Goal: Communication & Community: Answer question/provide support

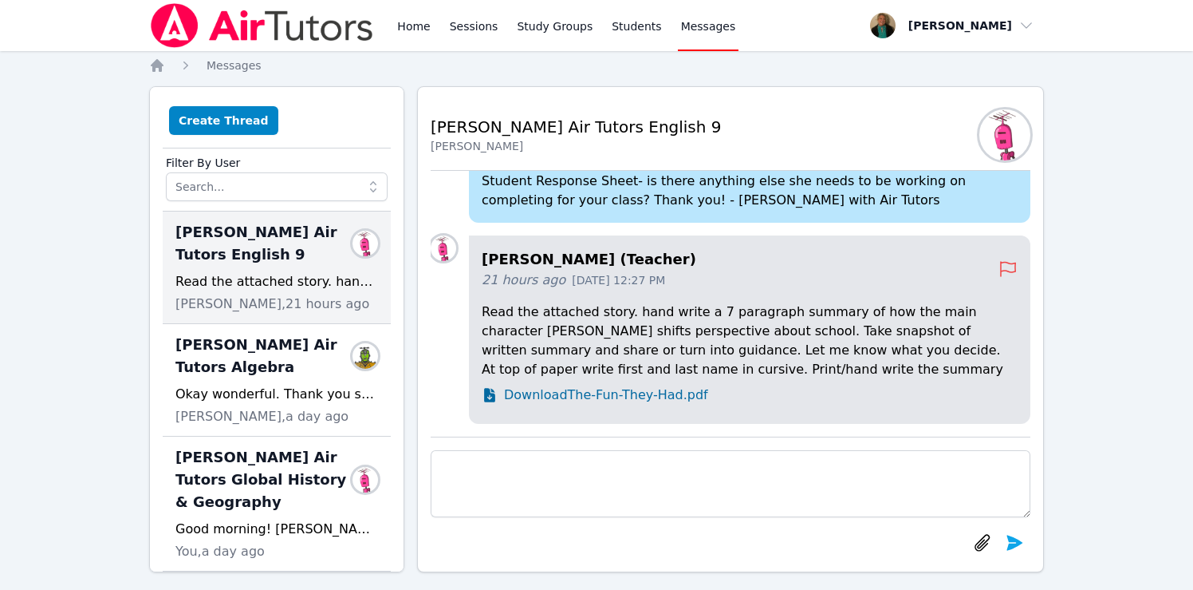
scroll to position [12, 0]
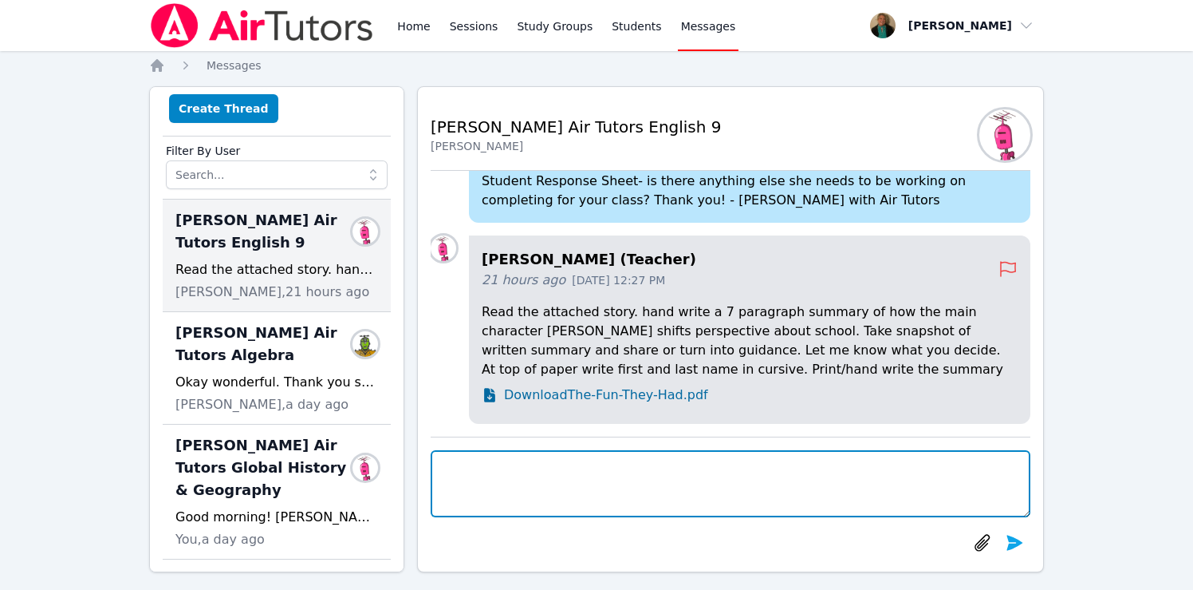
click at [547, 492] on textarea at bounding box center [731, 483] width 600 height 67
paste textarea "[URL][DOMAIN_NAME]"
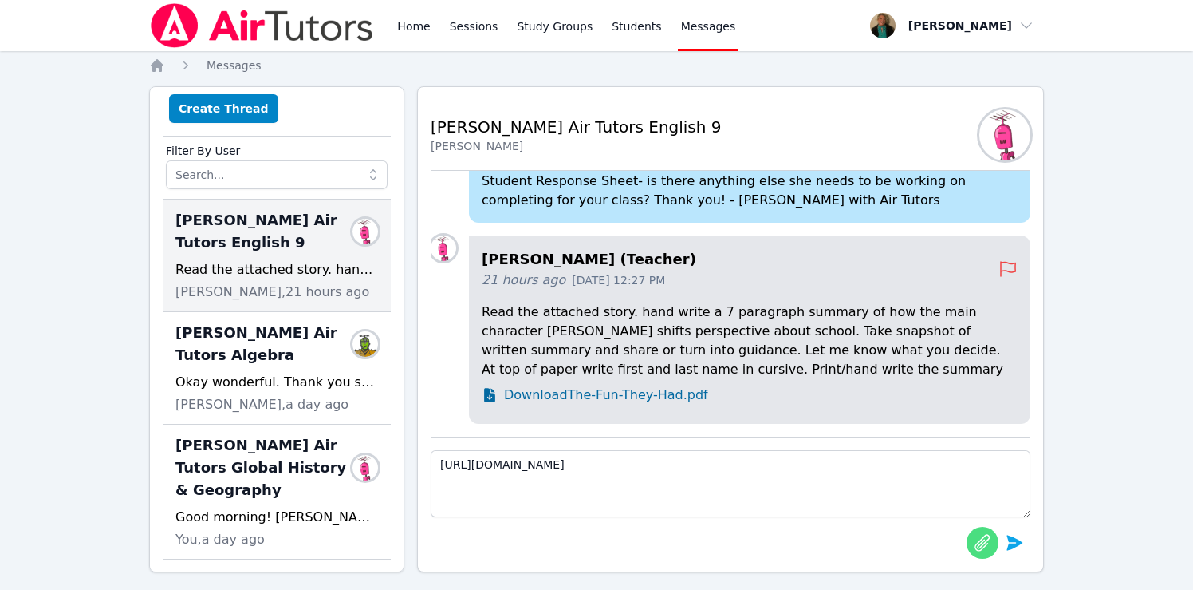
click at [977, 538] on icon "button" at bounding box center [982, 542] width 19 height 19
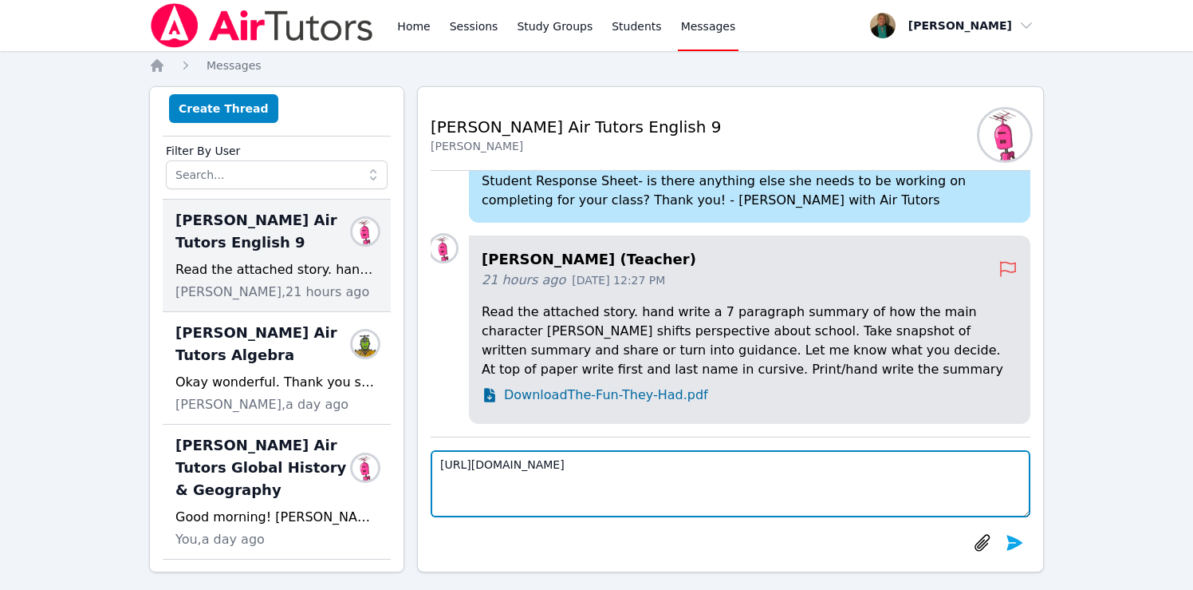
click at [1019, 471] on textarea "[URL][DOMAIN_NAME]" at bounding box center [731, 483] width 600 height 67
type textarea "[URL][DOMAIN_NAME]"
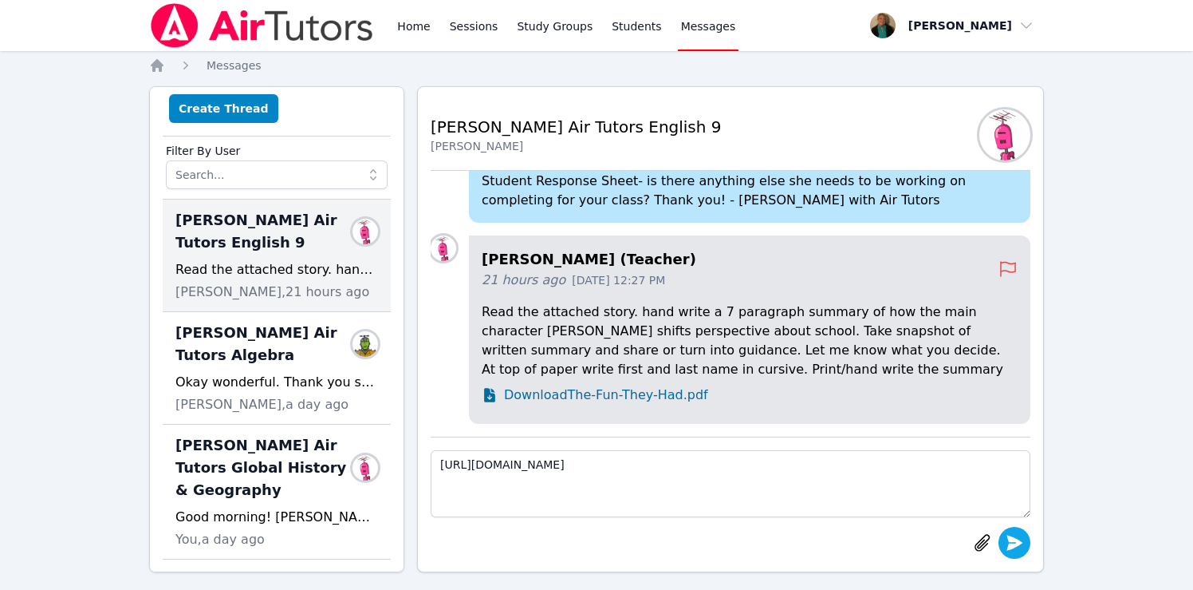
click at [1022, 536] on icon "submit" at bounding box center [1014, 542] width 19 height 19
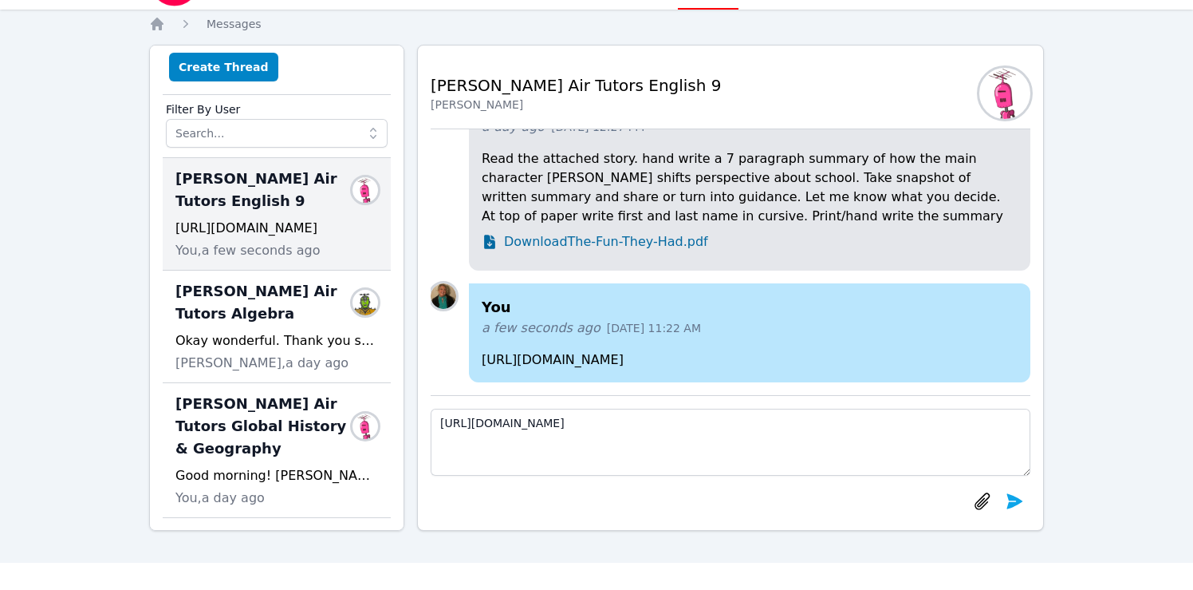
scroll to position [69, 0]
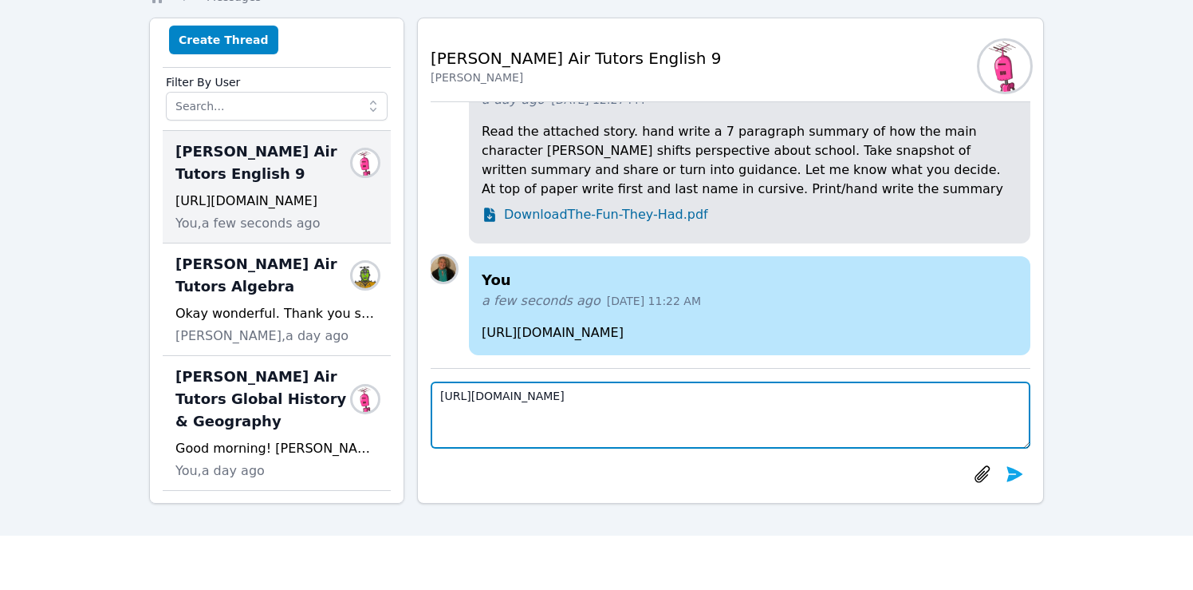
click at [641, 414] on textarea "[URL][DOMAIN_NAME]" at bounding box center [731, 414] width 600 height 67
paste textarea "[URL][DOMAIN_NAME]"
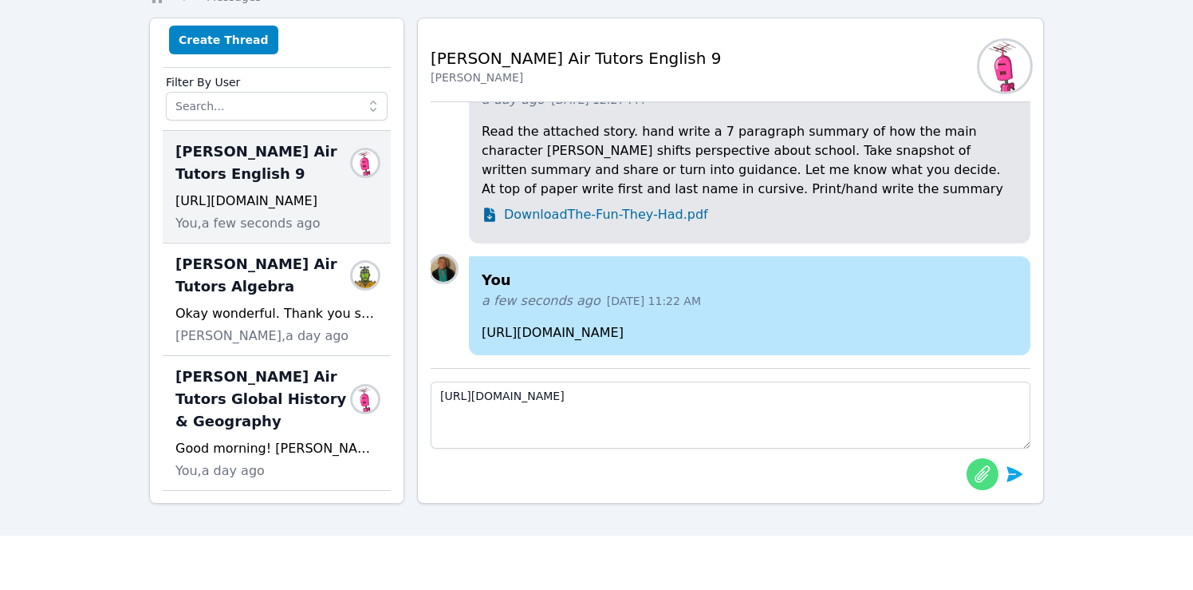
click at [976, 479] on icon "button" at bounding box center [982, 473] width 19 height 19
click at [799, 323] on p "[URL][DOMAIN_NAME]" at bounding box center [750, 332] width 536 height 19
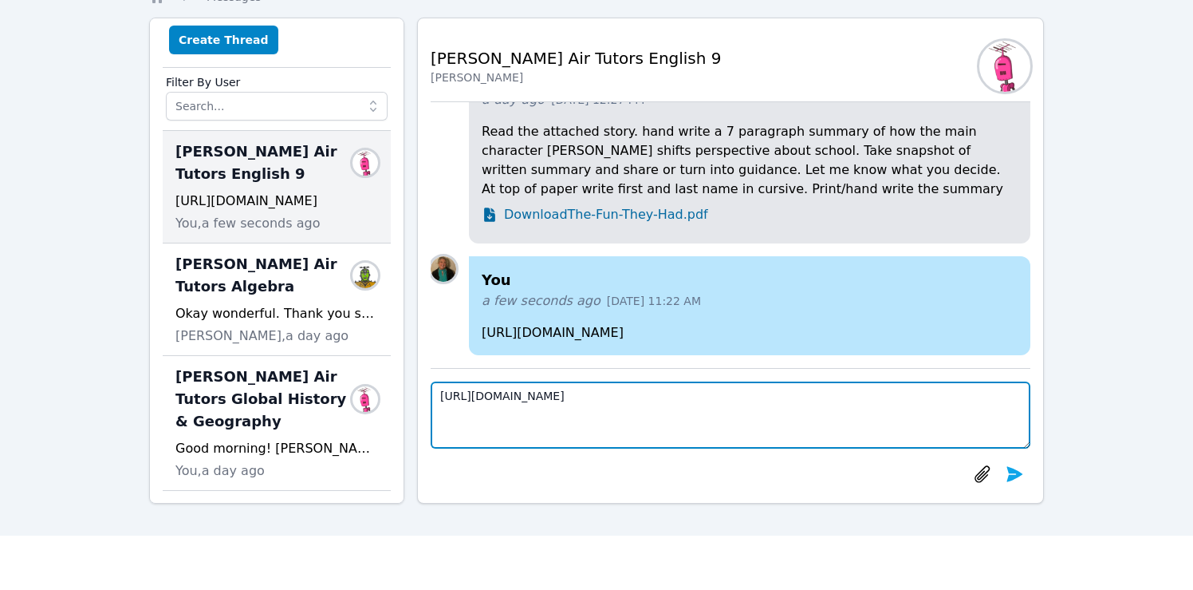
click at [525, 428] on textarea "[URL][DOMAIN_NAME]" at bounding box center [731, 414] width 600 height 67
paste textarea "[URL][DOMAIN_NAME]"
type textarea "[URL][DOMAIN_NAME] [URL][DOMAIN_NAME]"
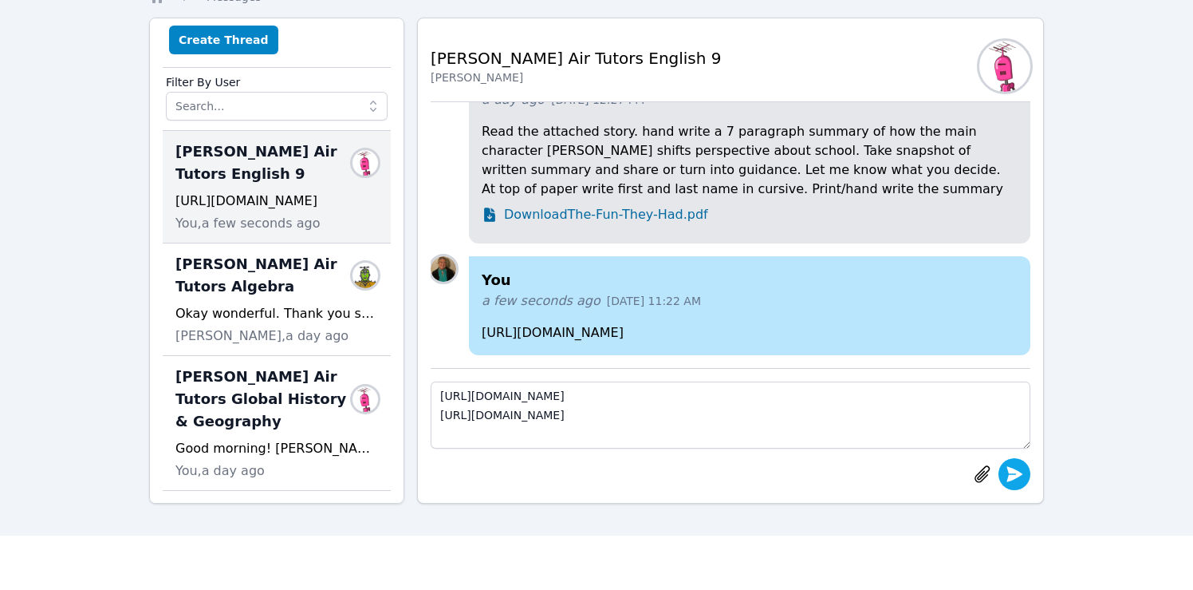
click at [1019, 479] on icon "submit" at bounding box center [1014, 473] width 19 height 19
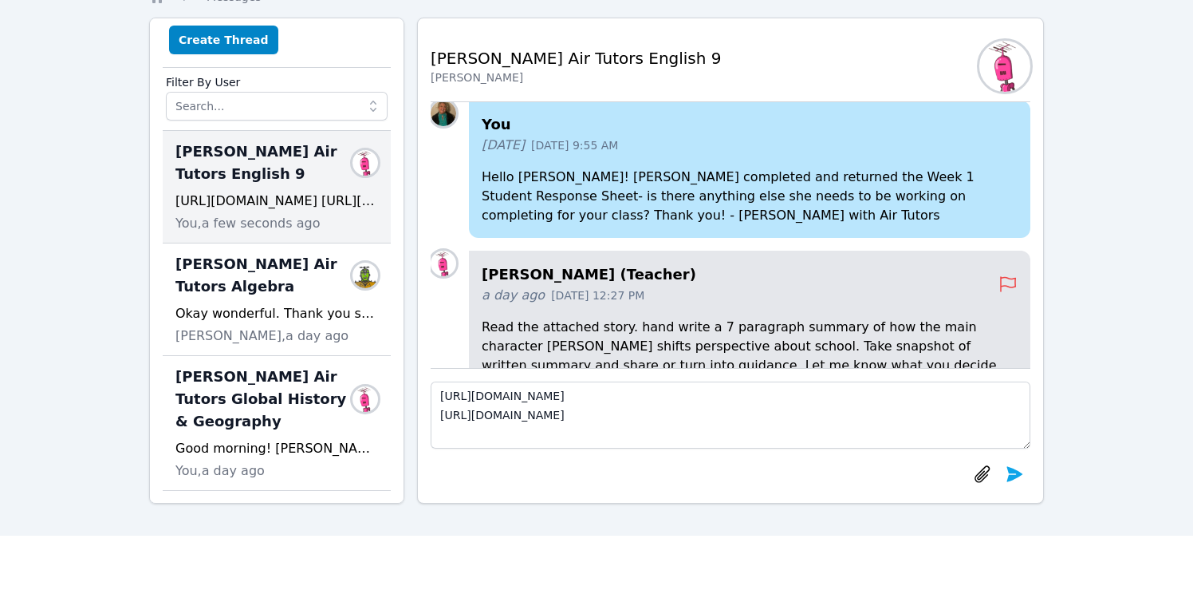
scroll to position [-309, 0]
click at [617, 265] on h4 "[PERSON_NAME] (Teacher)" at bounding box center [740, 276] width 517 height 22
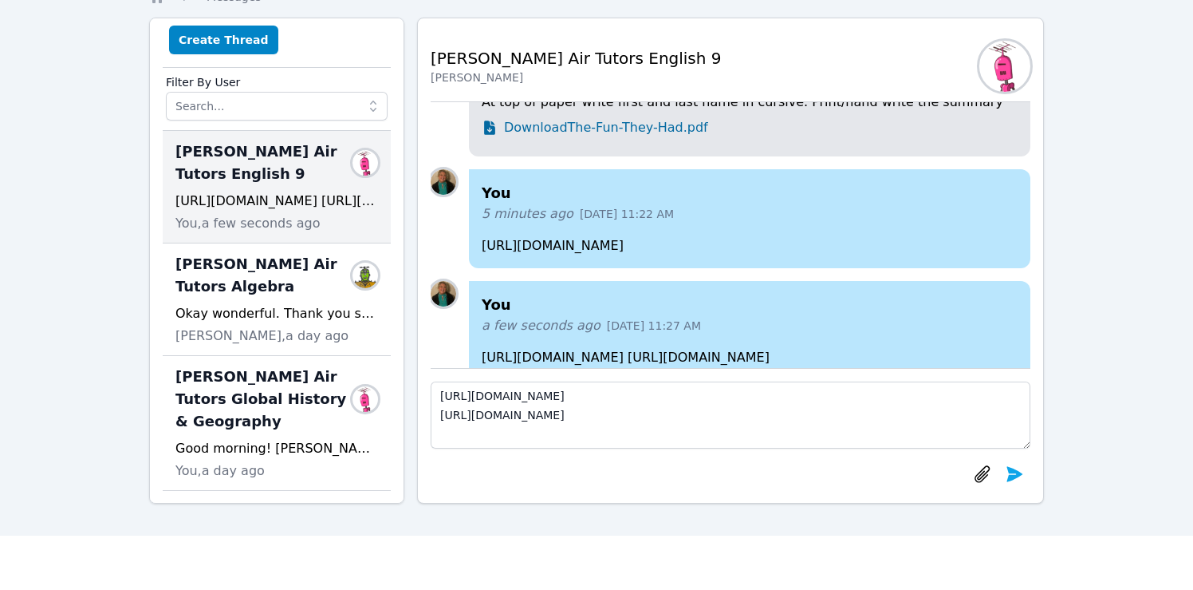
scroll to position [0, 0]
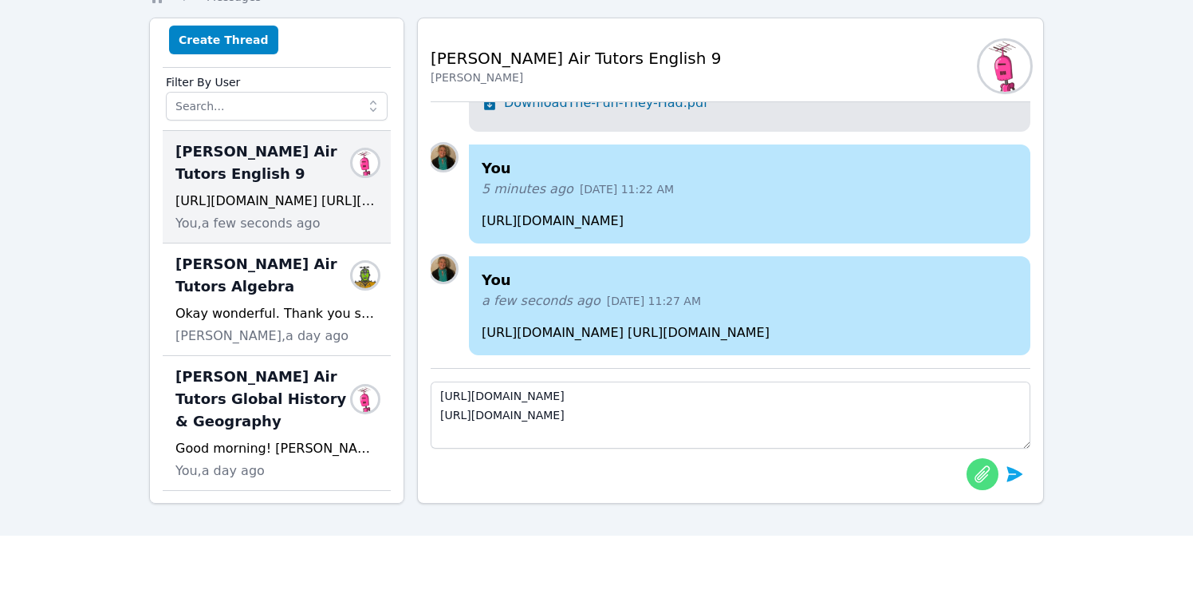
click at [984, 471] on icon "button" at bounding box center [982, 473] width 19 height 19
click at [984, 472] on icon "button" at bounding box center [982, 473] width 15 height 17
click at [981, 475] on icon "button" at bounding box center [982, 473] width 19 height 19
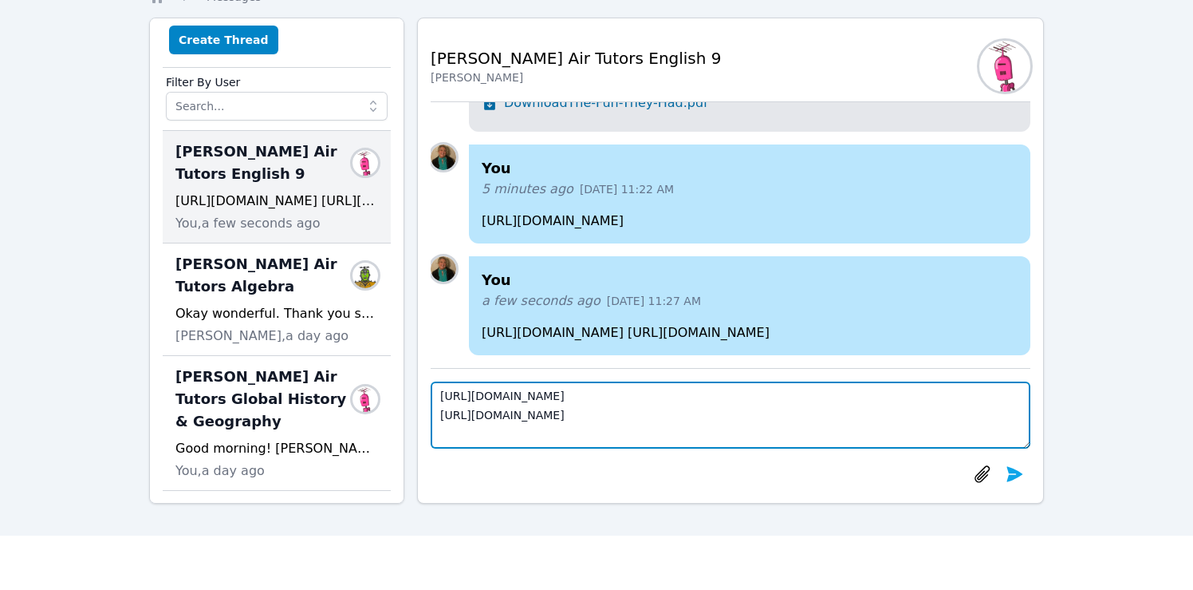
click at [825, 420] on textarea "[URL][DOMAIN_NAME] [URL][DOMAIN_NAME]" at bounding box center [731, 414] width 600 height 67
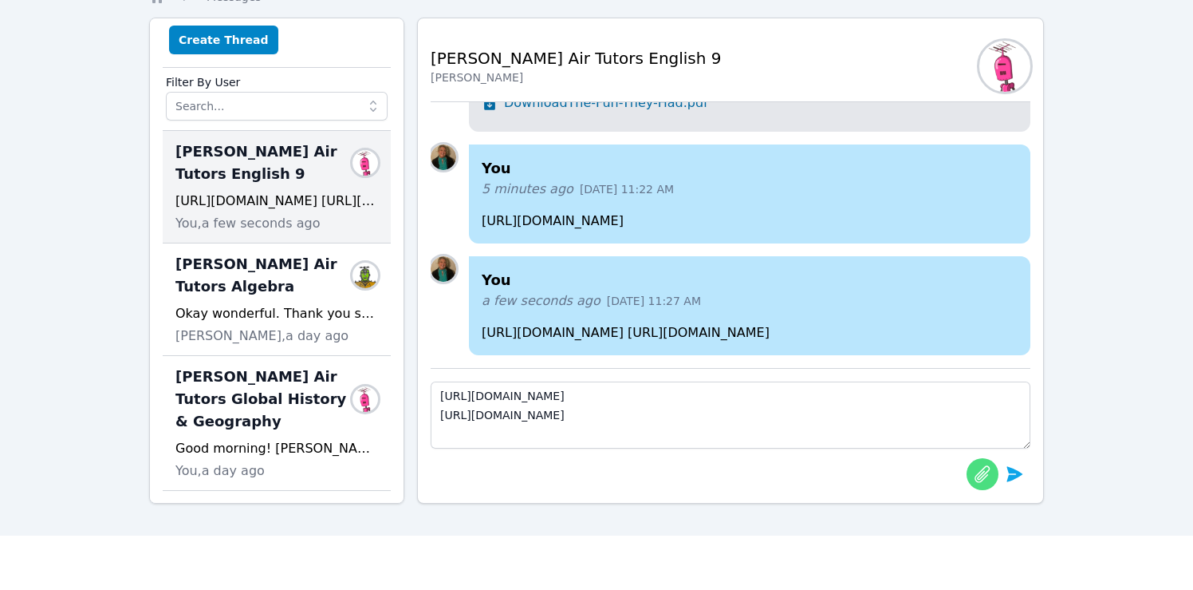
click at [975, 477] on icon "button" at bounding box center [982, 473] width 15 height 17
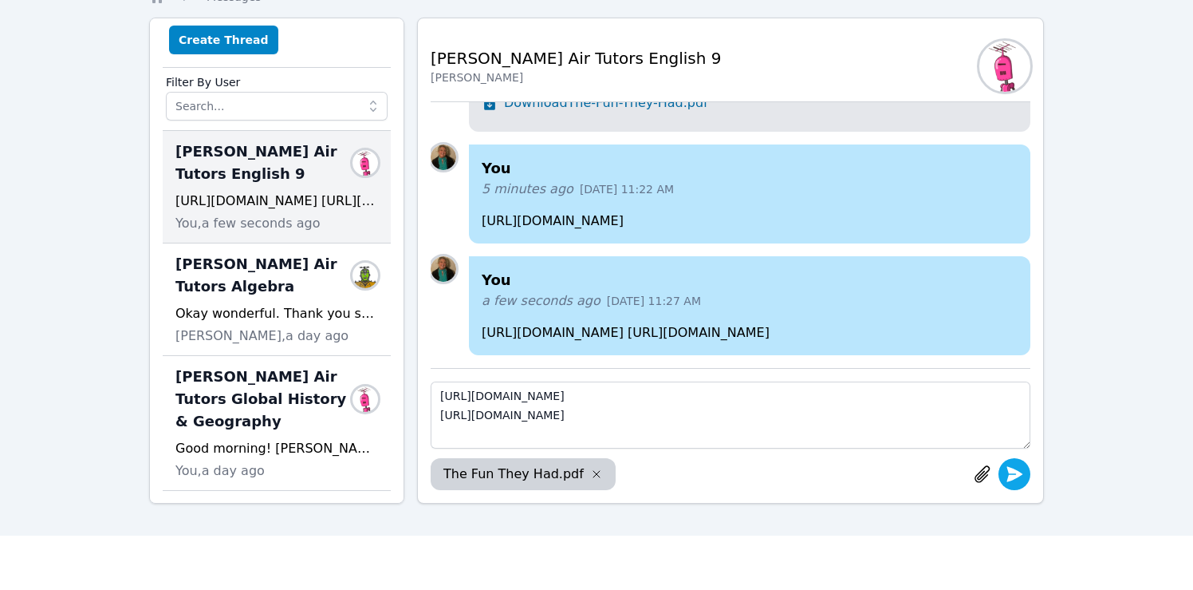
click at [1015, 477] on icon "submit" at bounding box center [1016, 473] width 16 height 15
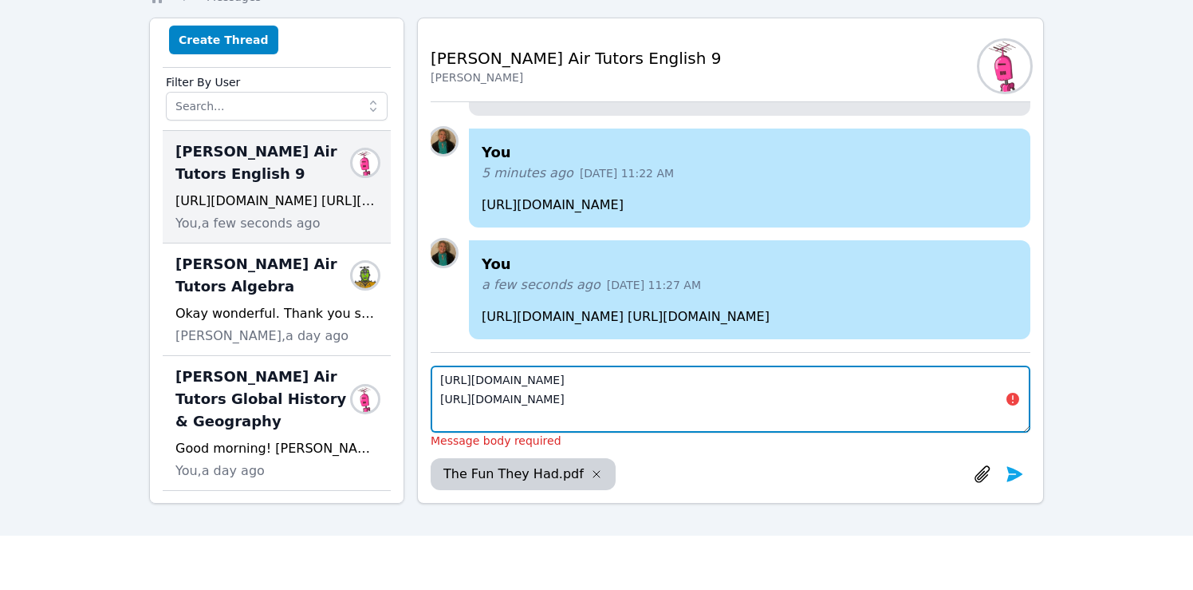
click at [834, 395] on textarea "[URL][DOMAIN_NAME] [URL][DOMAIN_NAME]" at bounding box center [731, 398] width 600 height 67
click at [480, 379] on textarea "Here it is - thank you!" at bounding box center [731, 398] width 600 height 67
type textarea "Here is the assignment for [PERSON_NAME]- thank you!"
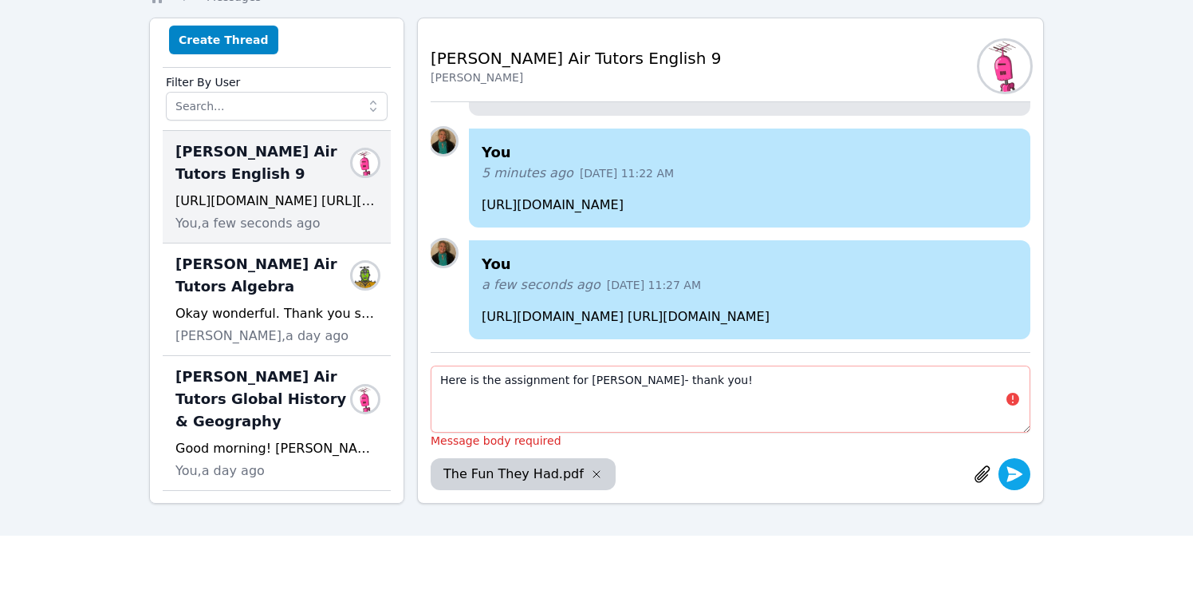
click at [1005, 473] on icon "submit" at bounding box center [1014, 473] width 19 height 19
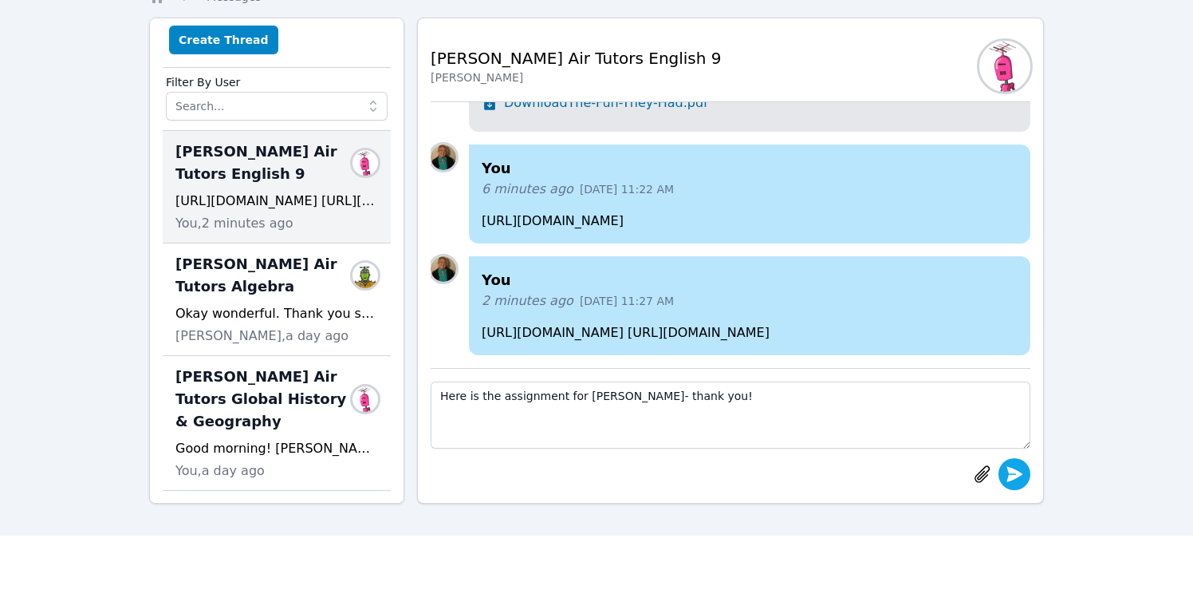
click at [1005, 473] on icon "submit" at bounding box center [1014, 473] width 19 height 19
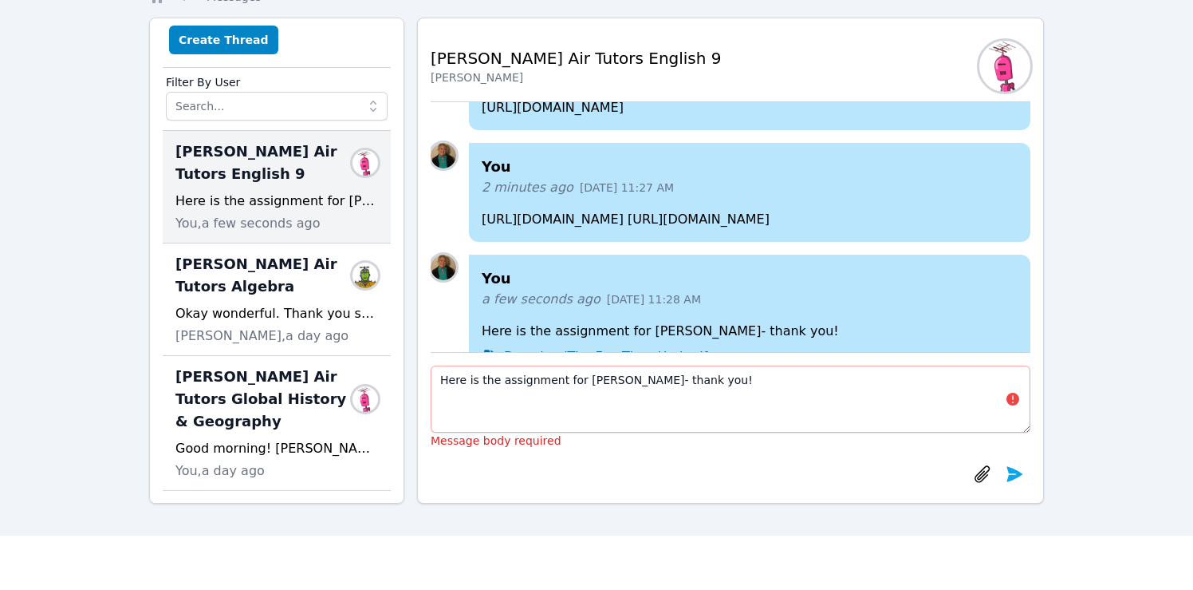
scroll to position [-93, 0]
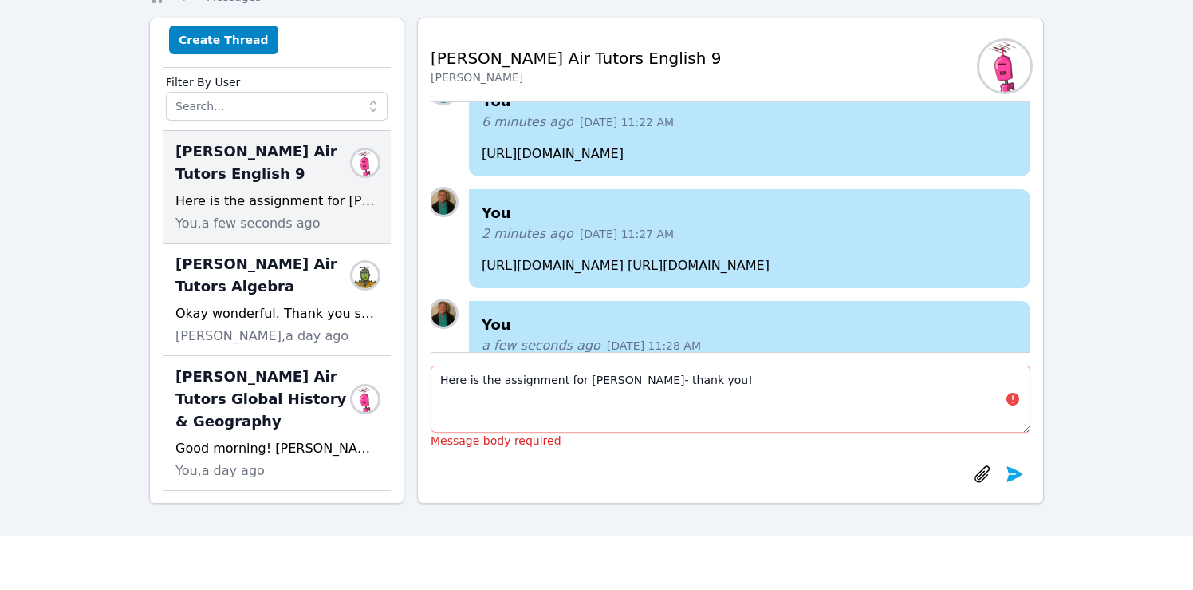
click at [926, 256] on p "[URL][DOMAIN_NAME] [URL][DOMAIN_NAME]" at bounding box center [750, 265] width 536 height 19
click at [932, 202] on h4 "You" at bounding box center [750, 213] width 536 height 22
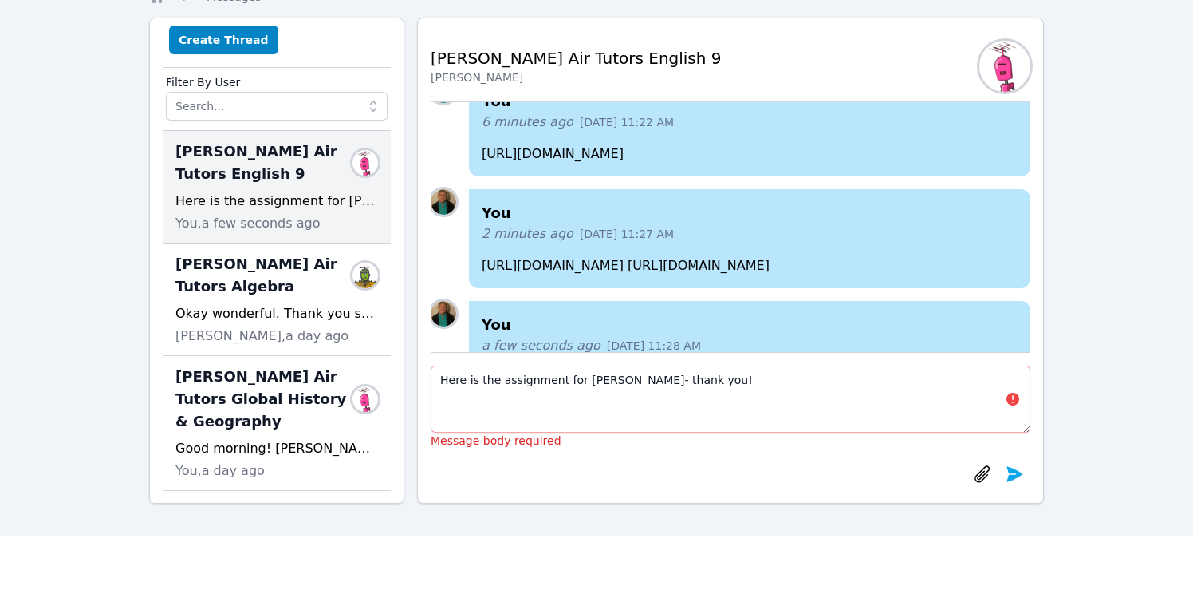
click at [873, 256] on p "[URL][DOMAIN_NAME] [URL][DOMAIN_NAME]" at bounding box center [750, 265] width 536 height 19
click at [932, 279] on div "You 2 minutes ago [DATE] 11:27 AM [URL][DOMAIN_NAME] [URL][DOMAIN_NAME]" at bounding box center [750, 238] width 562 height 99
click at [911, 202] on h4 "You" at bounding box center [750, 213] width 536 height 22
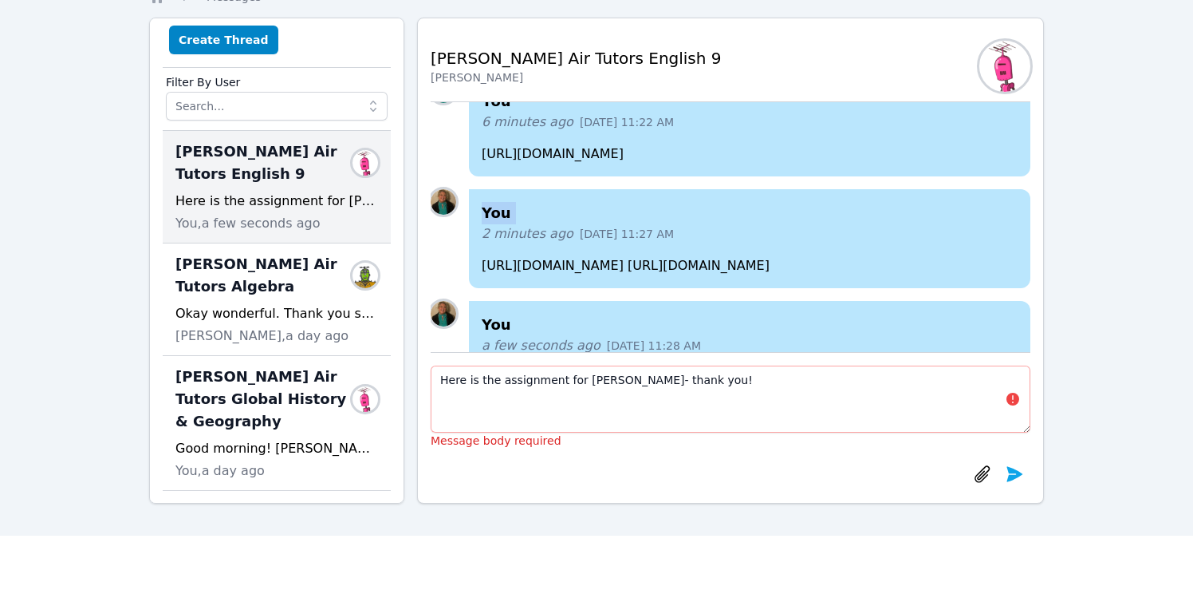
click at [911, 202] on h4 "You" at bounding box center [750, 213] width 536 height 22
click at [482, 202] on h4 "You" at bounding box center [750, 213] width 536 height 22
click at [432, 189] on img at bounding box center [444, 202] width 26 height 26
click at [919, 202] on h4 "You" at bounding box center [750, 213] width 536 height 22
click at [997, 274] on p "[URL][DOMAIN_NAME] [URL][DOMAIN_NAME]" at bounding box center [750, 265] width 536 height 19
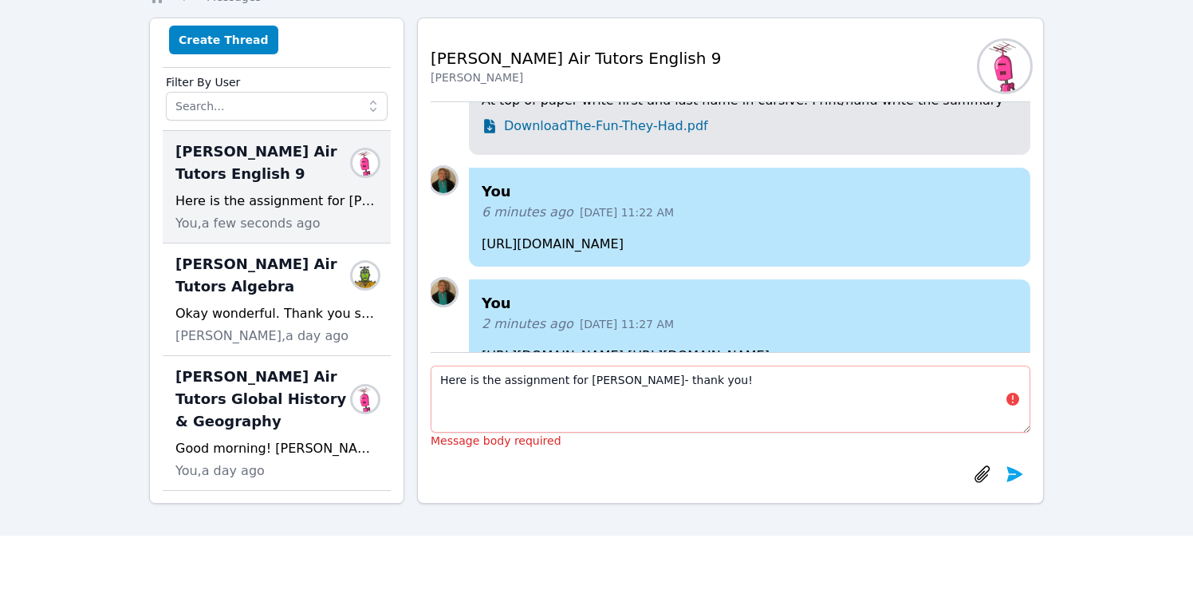
scroll to position [-132, 0]
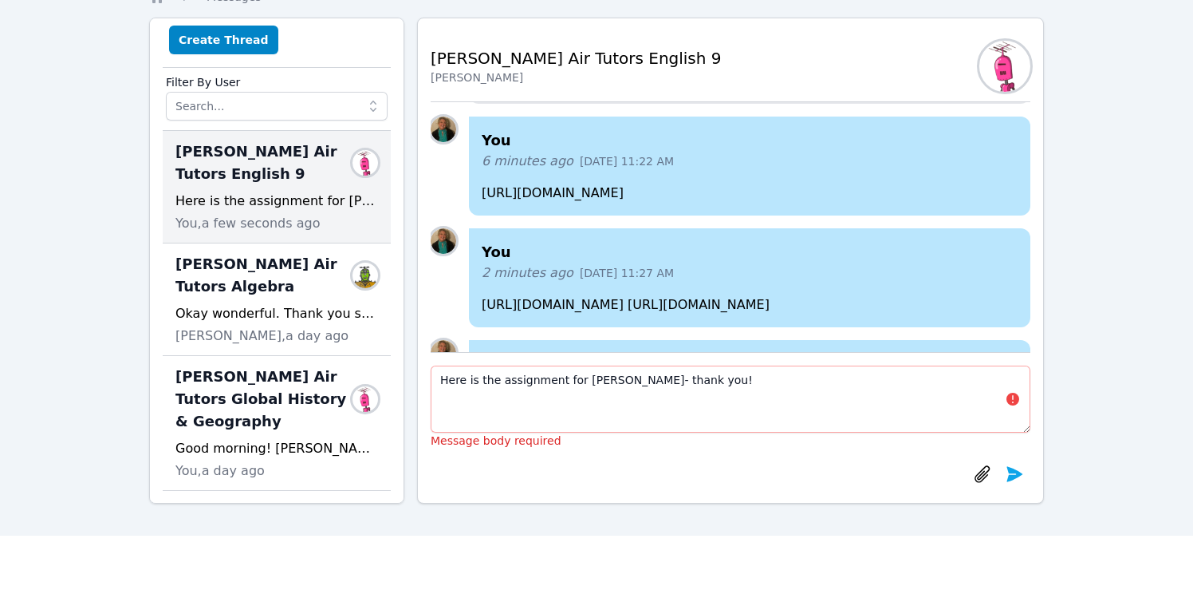
click at [952, 183] on p "[URL][DOMAIN_NAME]" at bounding box center [750, 192] width 536 height 19
click at [716, 305] on p "[URL][DOMAIN_NAME] [URL][DOMAIN_NAME]" at bounding box center [750, 304] width 536 height 19
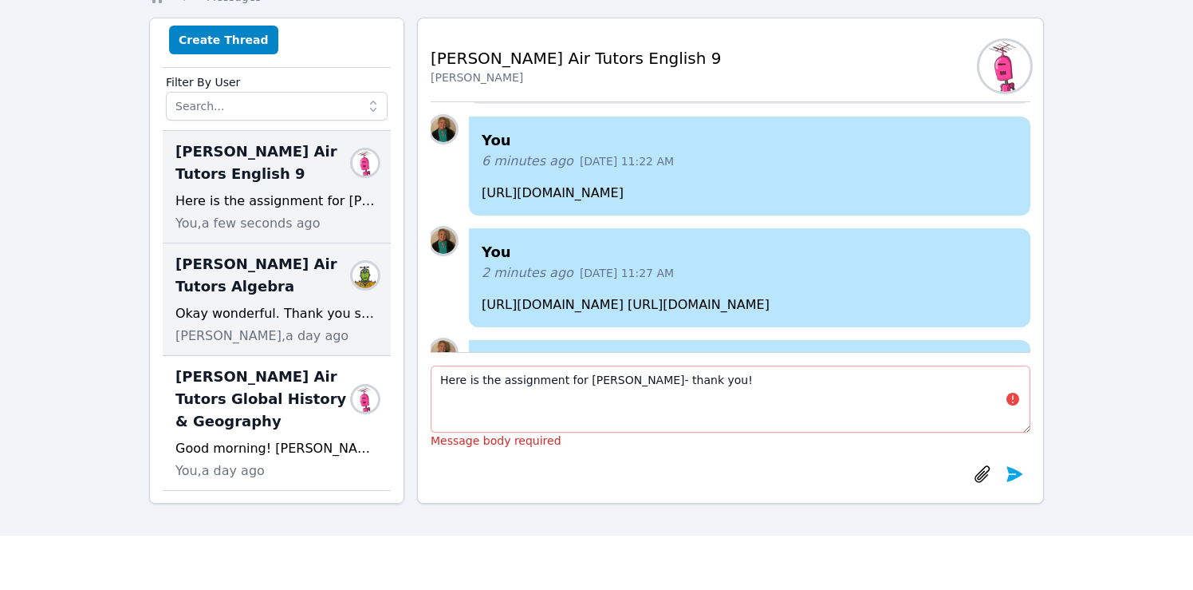
click at [236, 277] on span "[PERSON_NAME] Air Tutors Algebra" at bounding box center [267, 275] width 183 height 45
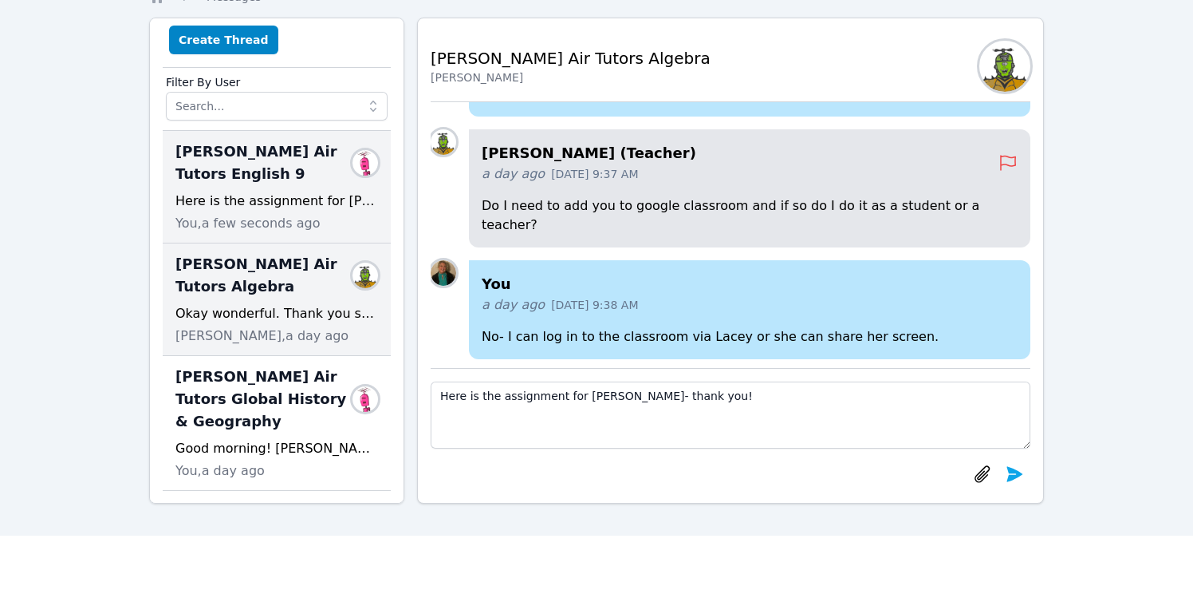
click at [277, 176] on span "[PERSON_NAME] Air Tutors English 9" at bounding box center [267, 162] width 183 height 45
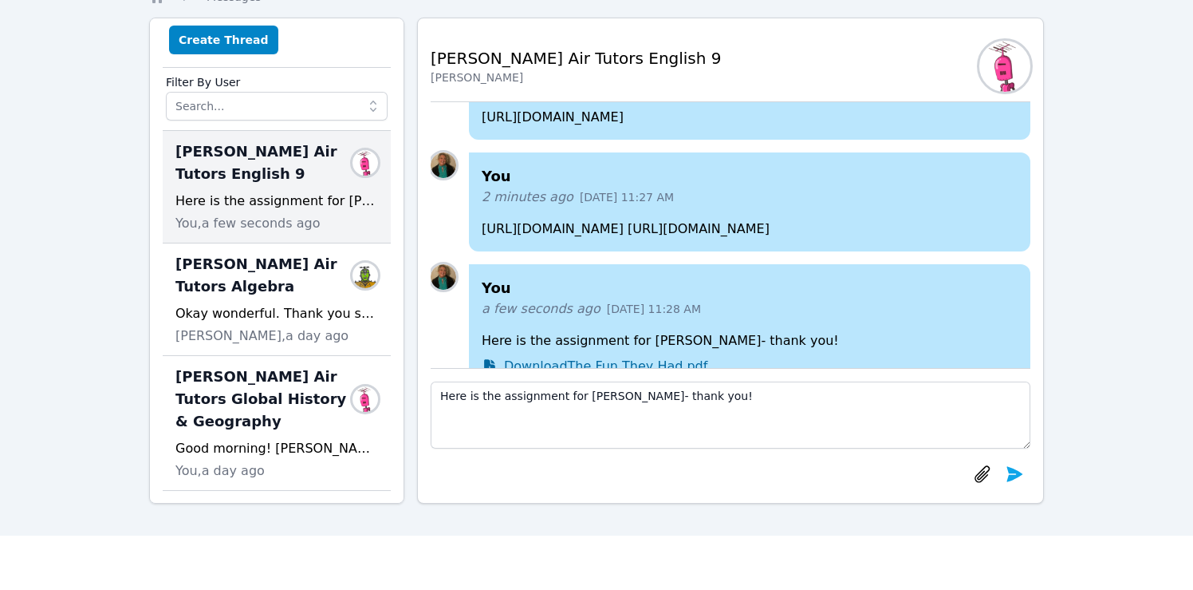
scroll to position [0, 0]
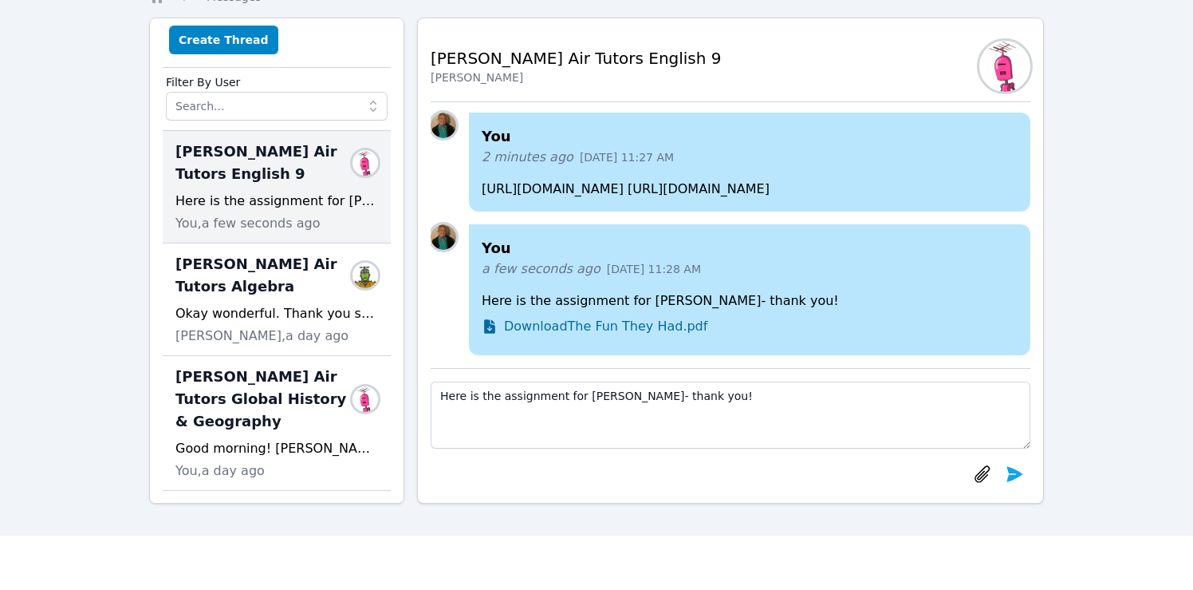
click at [560, 325] on span "Download The Fun They Had.pdf" at bounding box center [605, 326] width 203 height 19
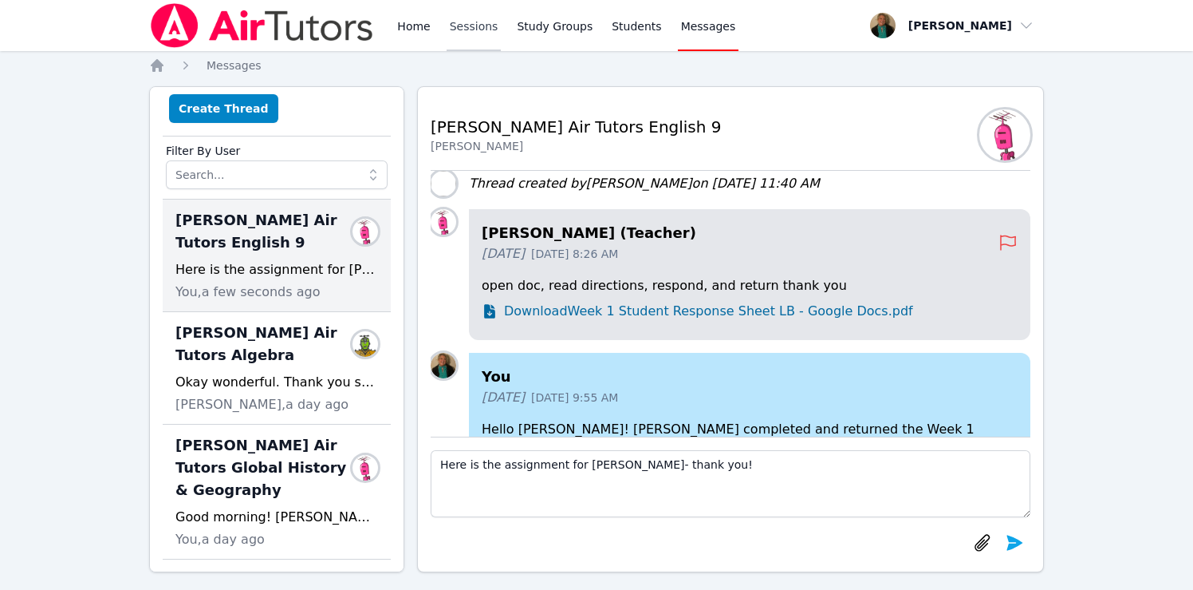
click at [468, 26] on link "Sessions" at bounding box center [474, 25] width 55 height 51
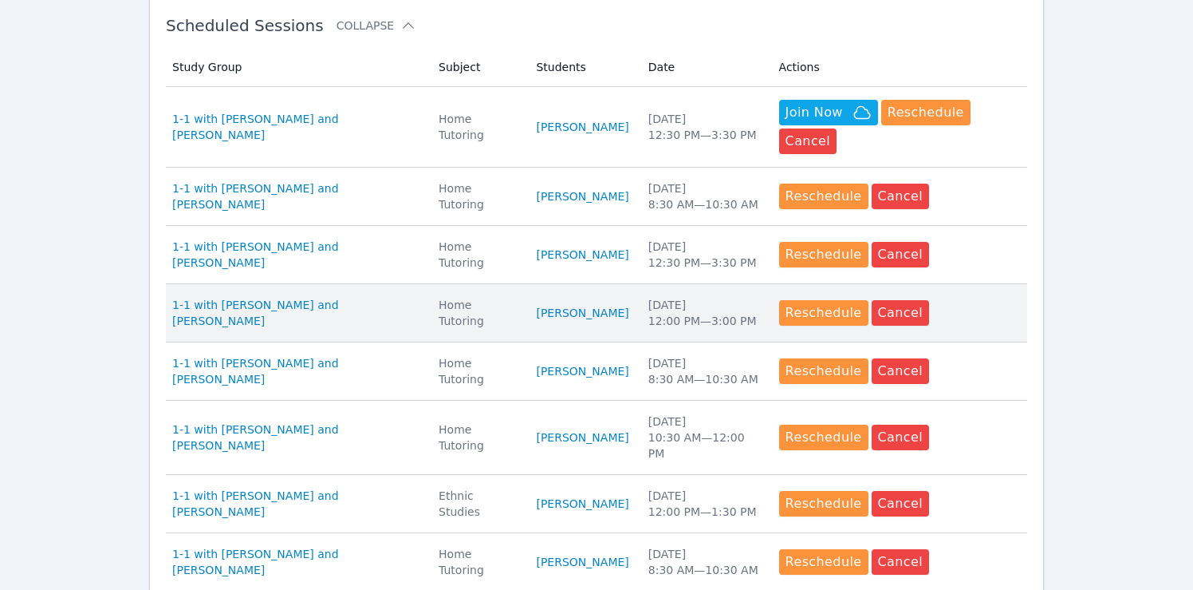
scroll to position [495, 0]
